Goal: Task Accomplishment & Management: Manage account settings

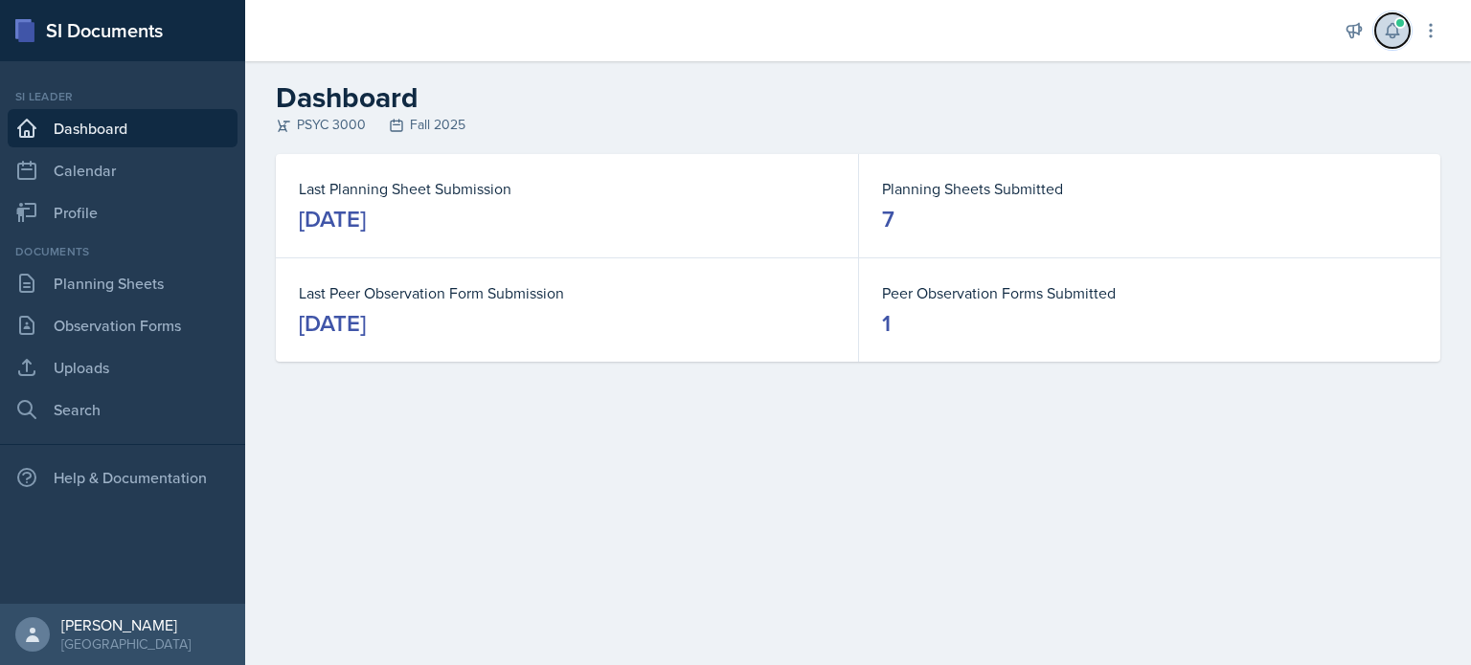
click at [1394, 20] on span at bounding box center [1399, 22] width 11 height 11
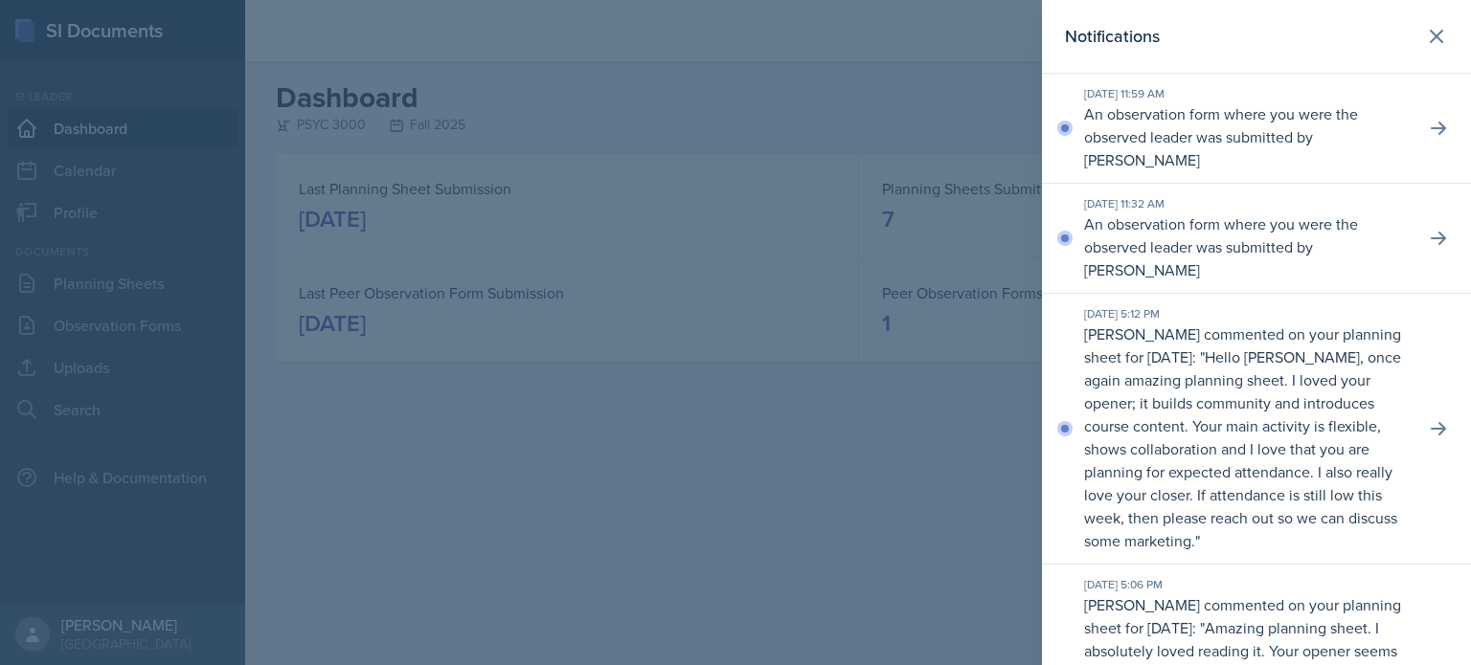
click at [1458, 36] on header "Notifications" at bounding box center [1256, 37] width 429 height 74
click at [1436, 34] on icon at bounding box center [1436, 36] width 23 height 23
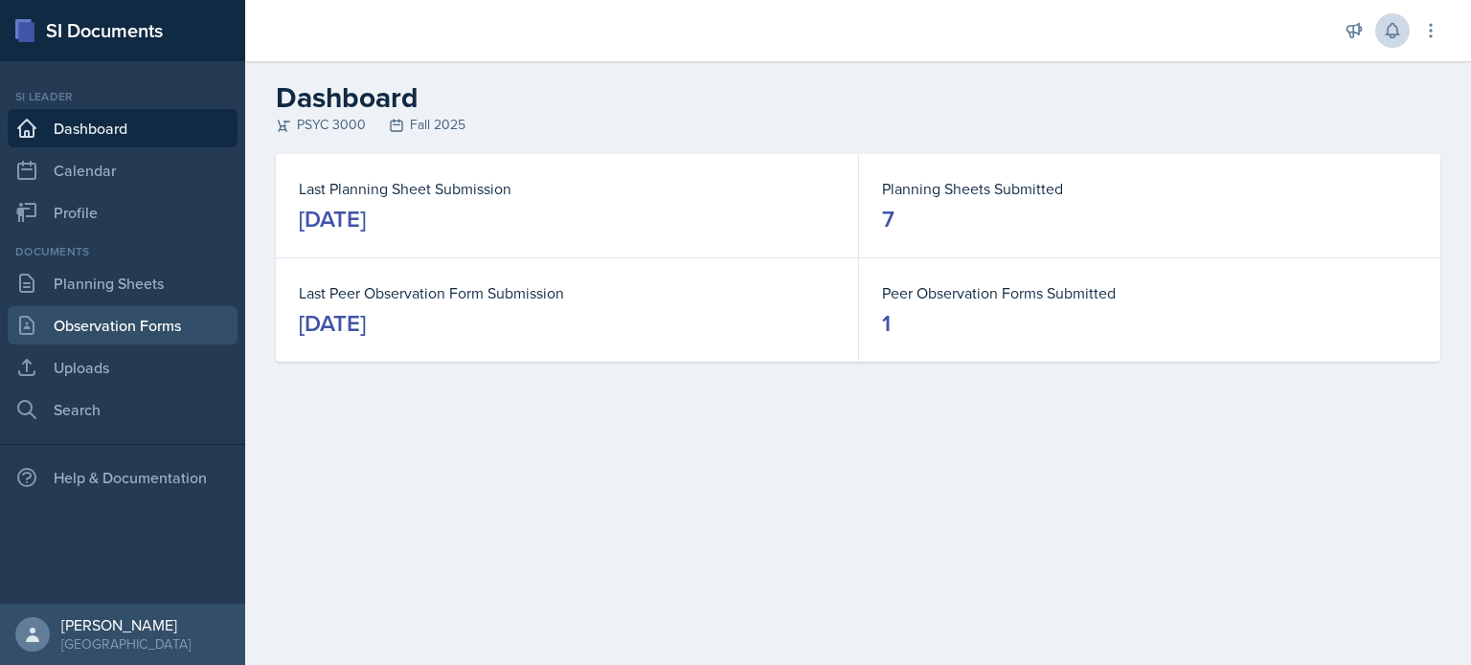
click at [89, 307] on link "Observation Forms" at bounding box center [123, 325] width 230 height 38
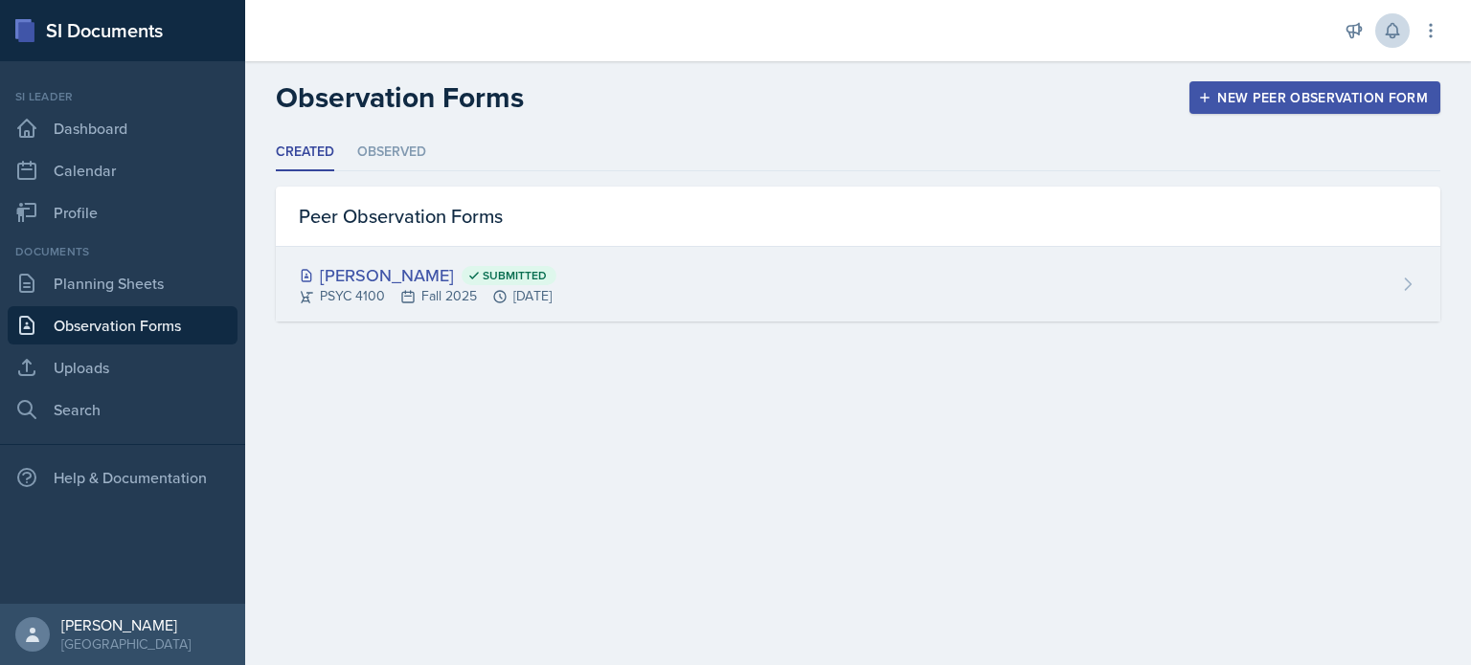
click at [574, 250] on div "[PERSON_NAME] Submitted PSYC 4100 Fall 2025 [DATE]" at bounding box center [858, 284] width 1164 height 75
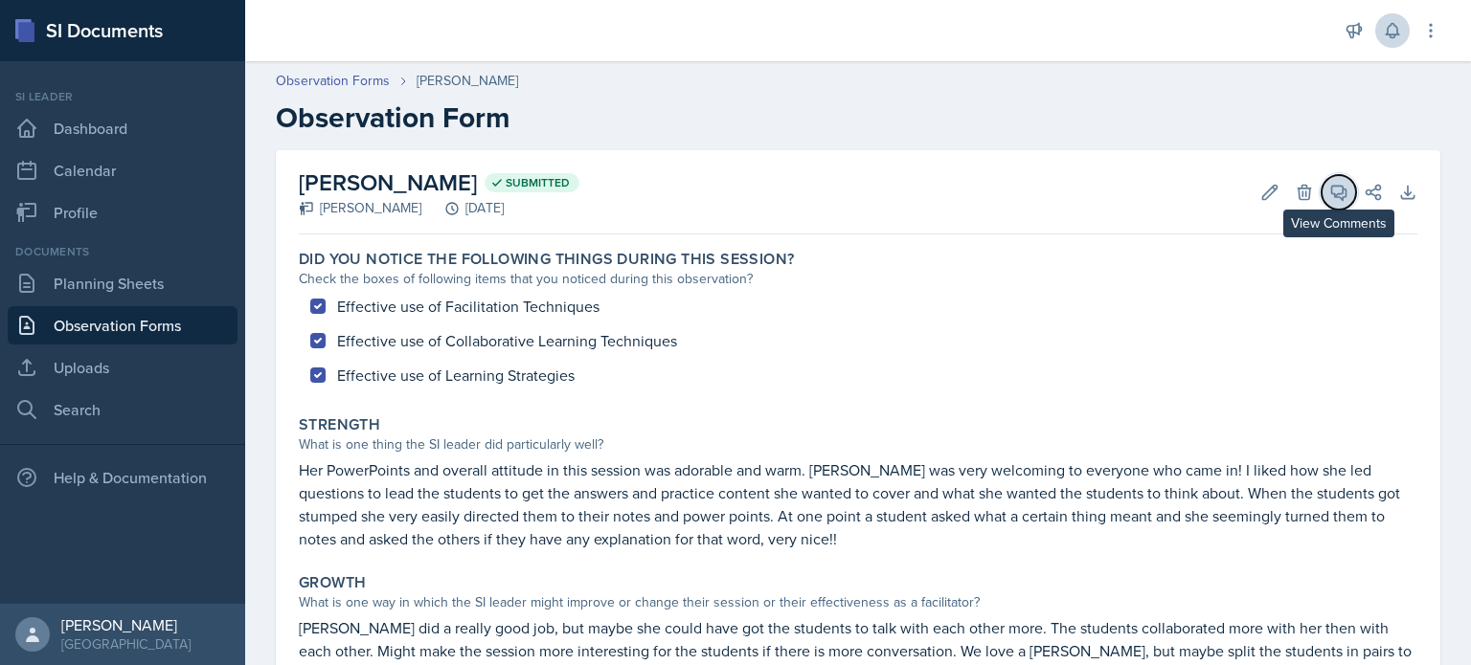
click at [1330, 185] on icon at bounding box center [1338, 192] width 19 height 19
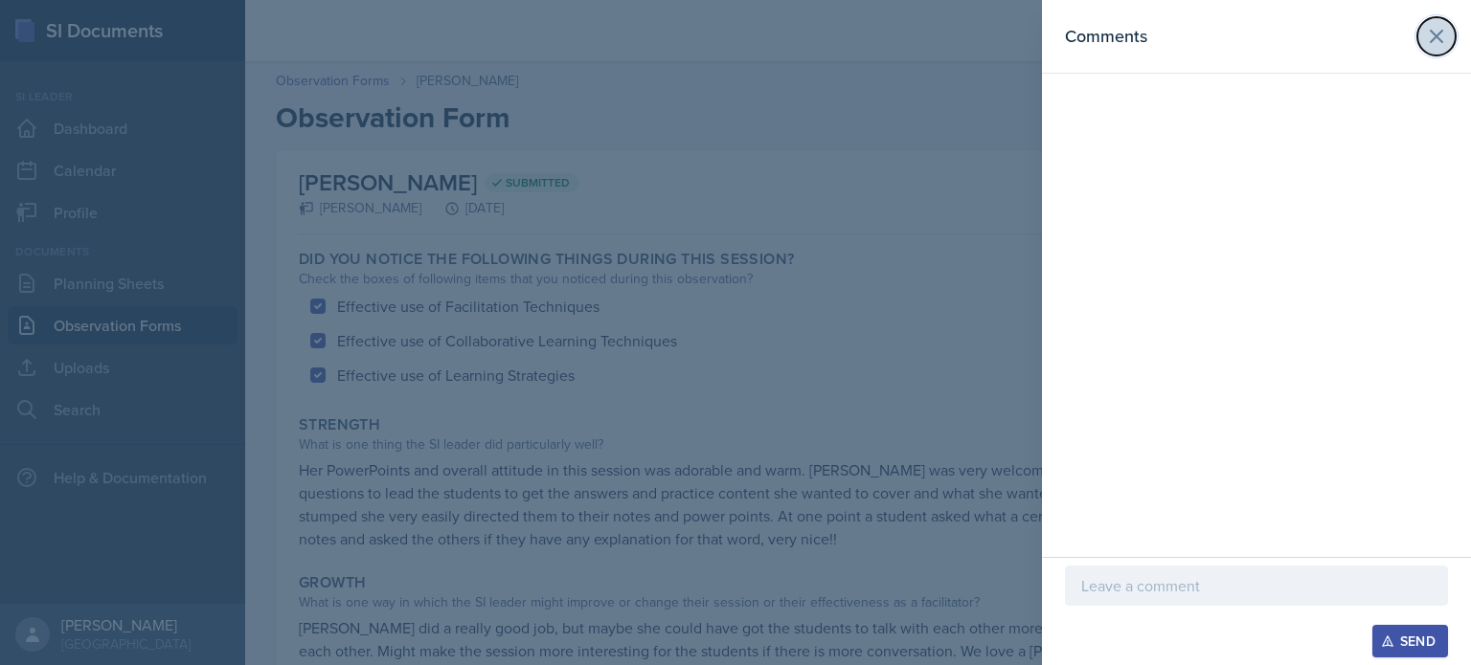
click at [1434, 30] on icon at bounding box center [1436, 36] width 23 height 23
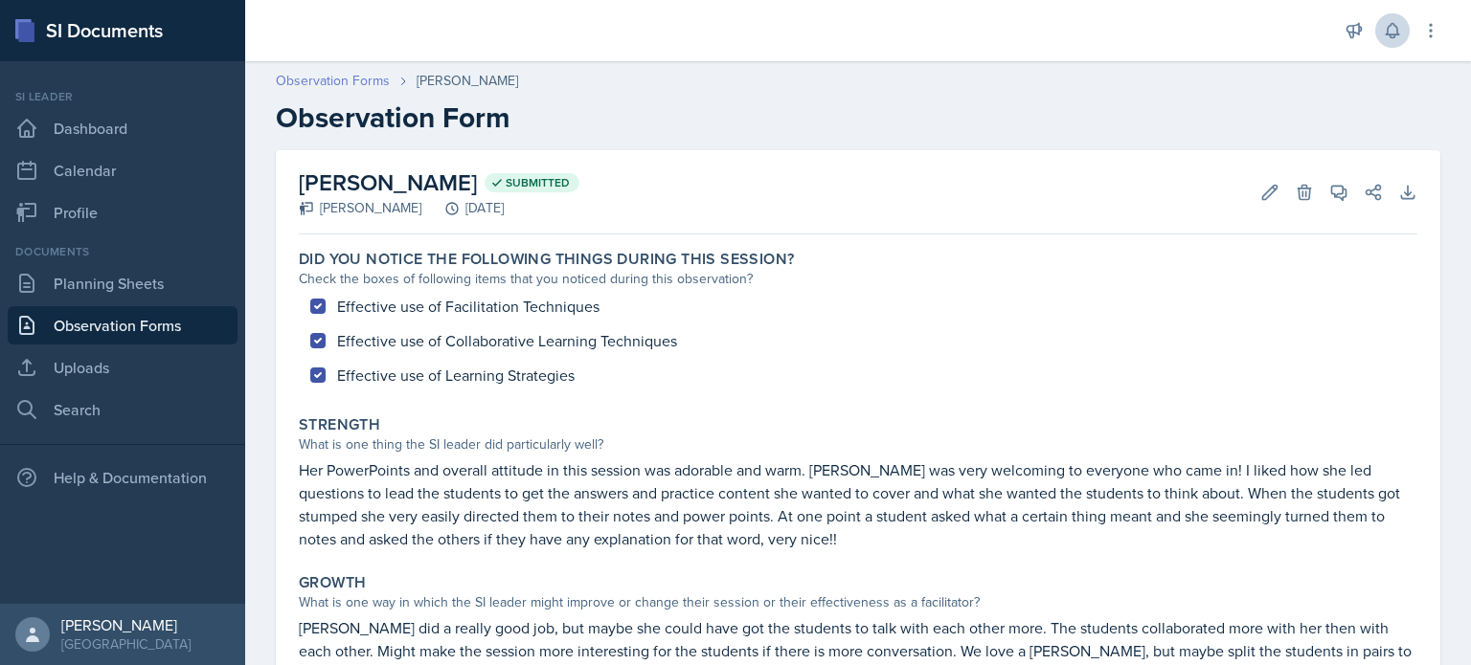
click at [334, 86] on link "Observation Forms" at bounding box center [333, 81] width 114 height 20
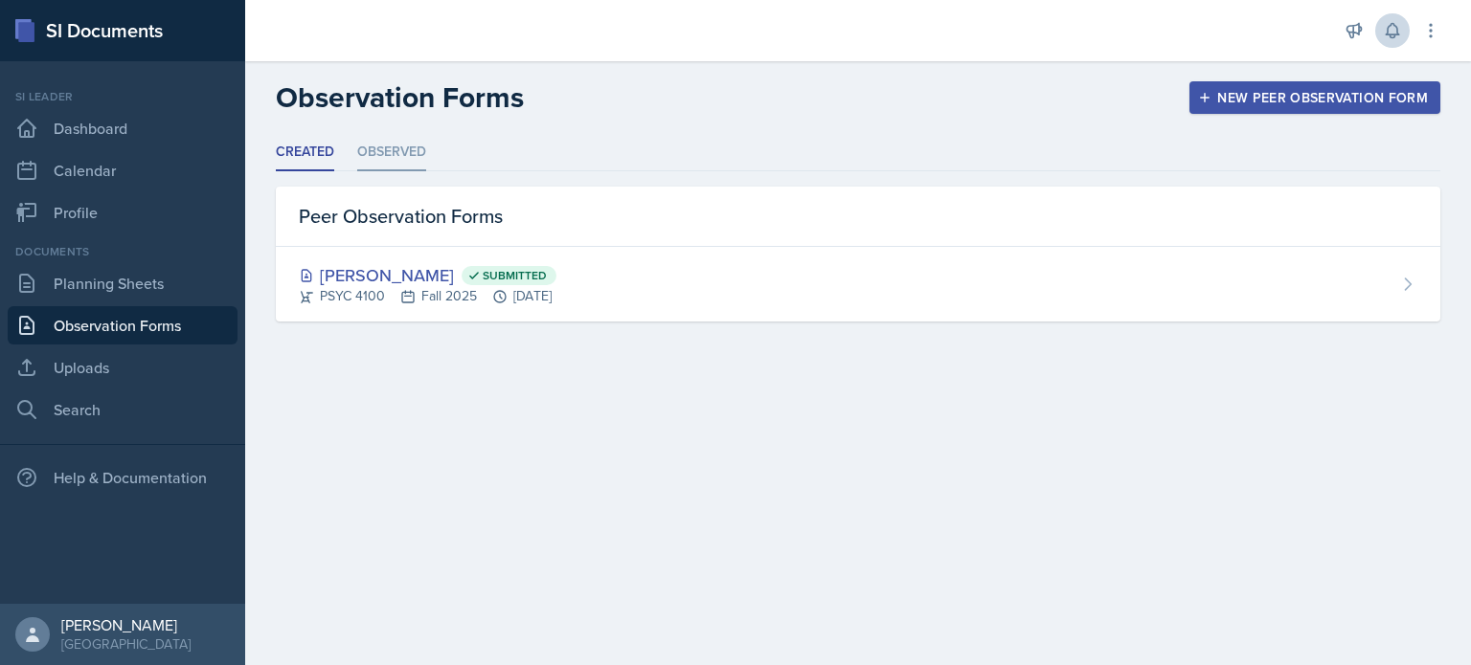
click at [392, 148] on li "Observed" at bounding box center [391, 152] width 69 height 37
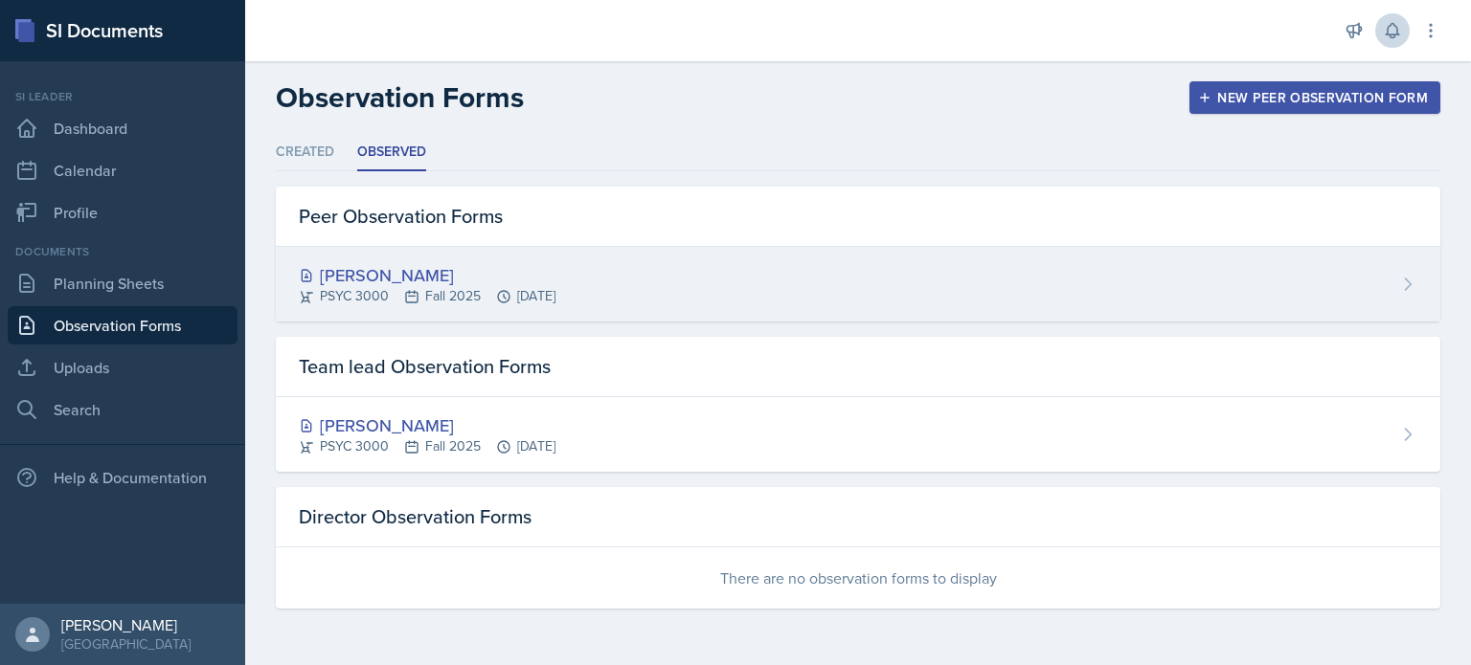
click at [549, 283] on div "[PERSON_NAME]" at bounding box center [427, 275] width 257 height 26
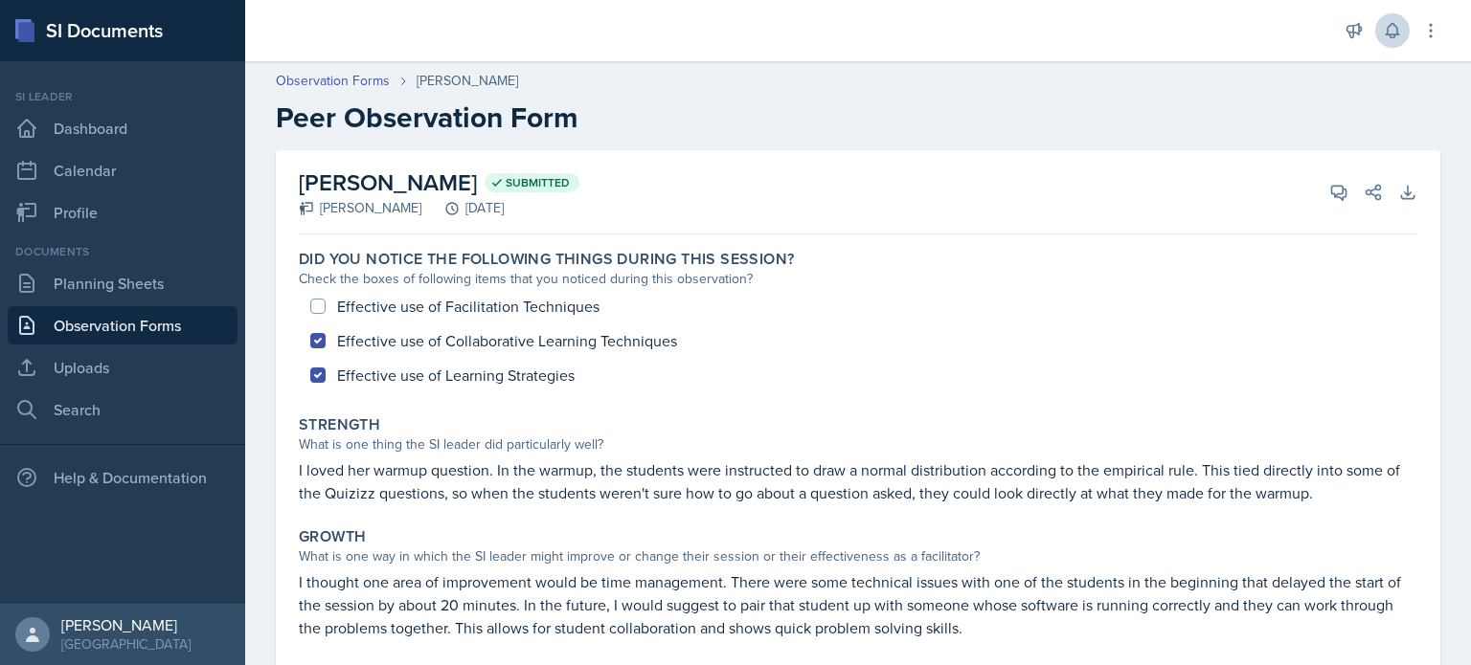
click at [135, 318] on link "Observation Forms" at bounding box center [123, 325] width 230 height 38
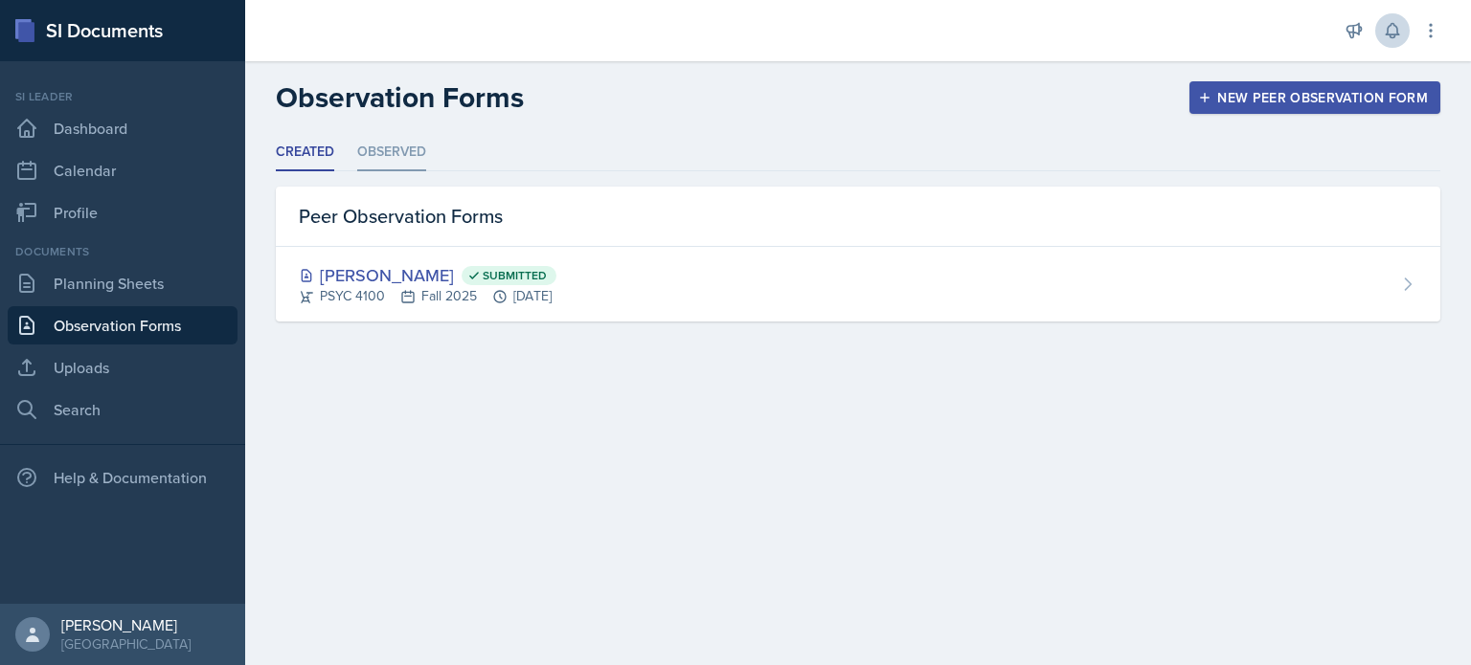
click at [414, 149] on li "Observed" at bounding box center [391, 152] width 69 height 37
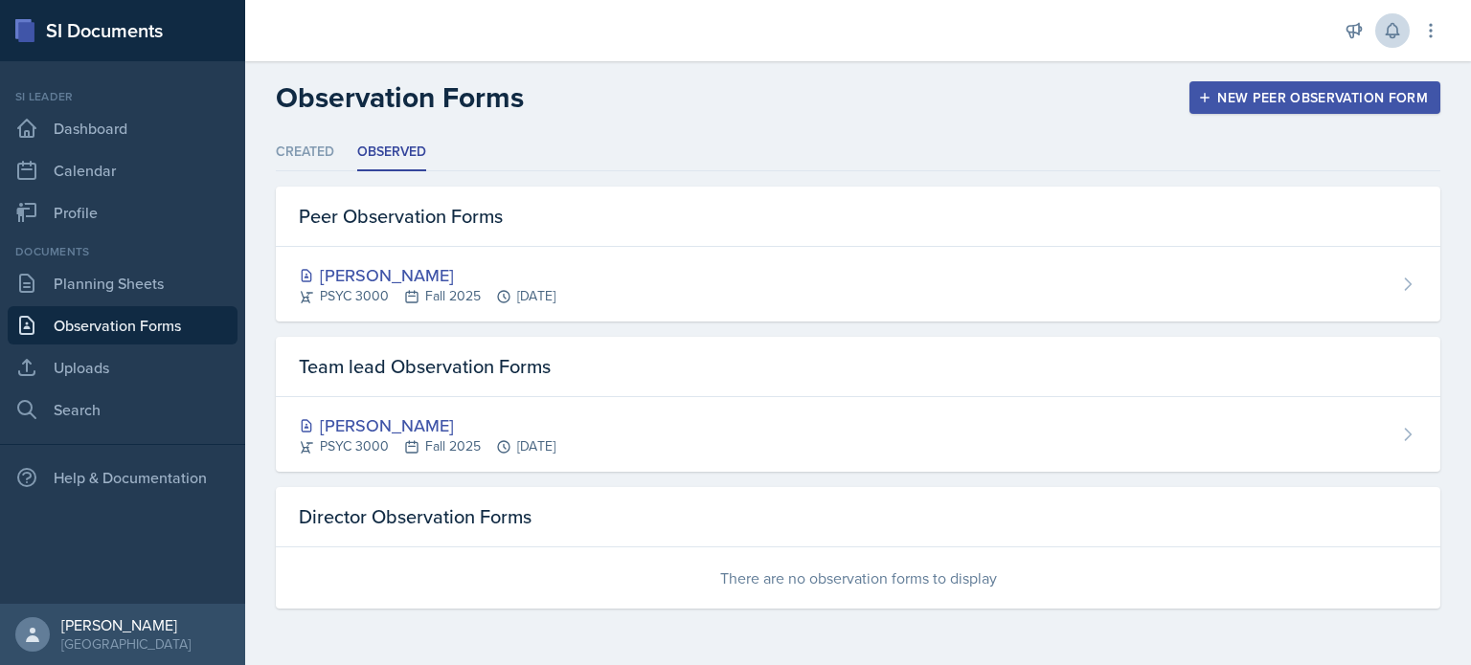
click at [304, 179] on div "Created Observed Created Observed Peer Observation Forms [PERSON_NAME] Submitte…" at bounding box center [858, 371] width 1164 height 475
click at [304, 168] on li "Created" at bounding box center [305, 152] width 58 height 37
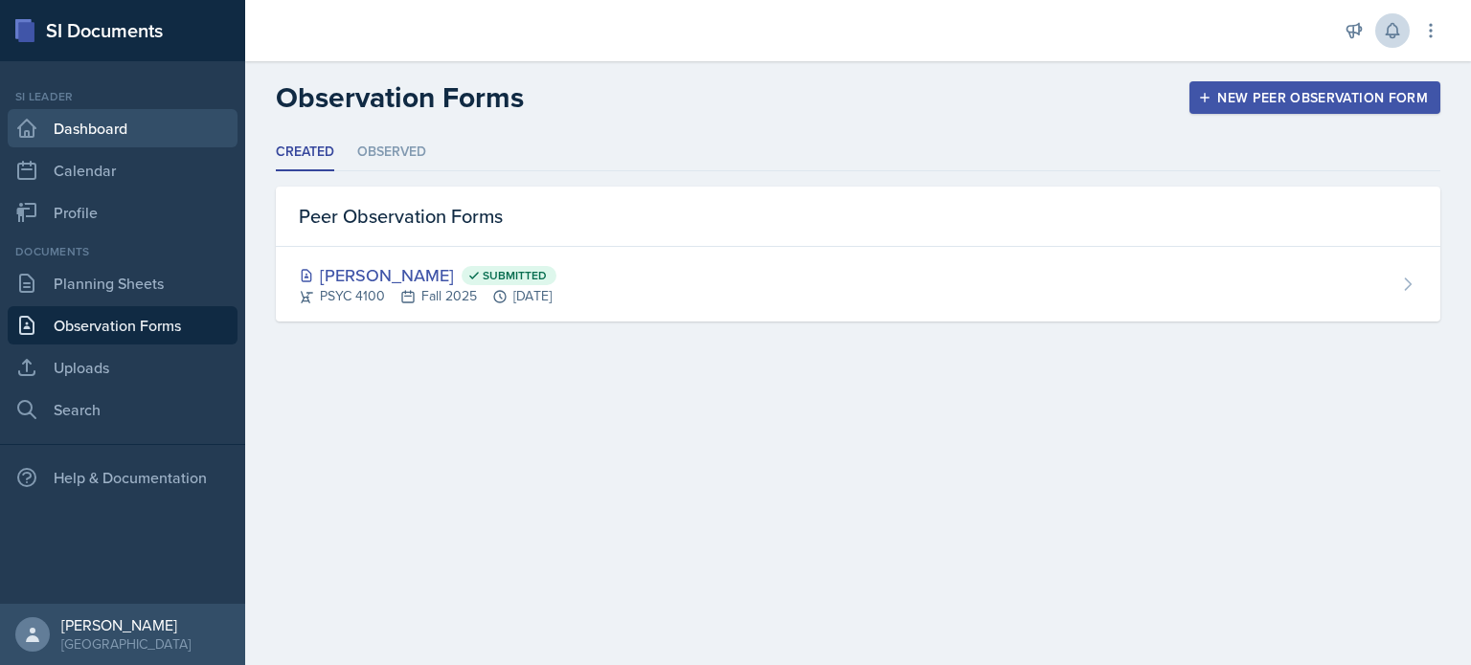
click at [74, 126] on link "Dashboard" at bounding box center [123, 128] width 230 height 38
